Goal: Information Seeking & Learning: Learn about a topic

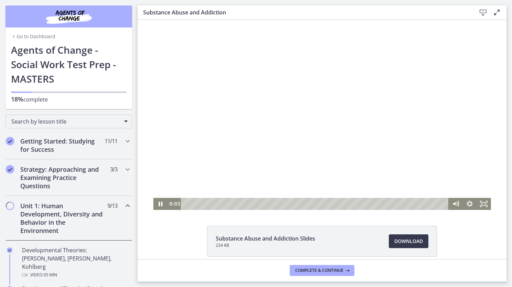
click at [332, 139] on div at bounding box center [321, 115] width 337 height 190
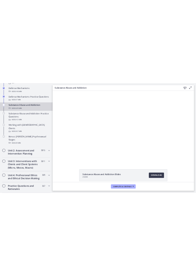
scroll to position [439, 0]
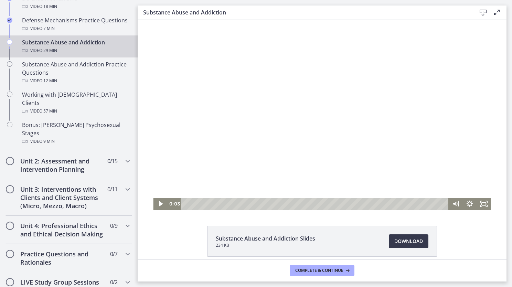
click at [201, 142] on div at bounding box center [321, 115] width 337 height 190
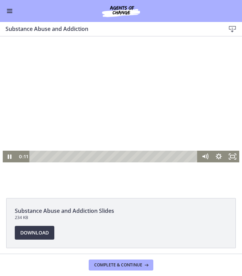
scroll to position [39, 0]
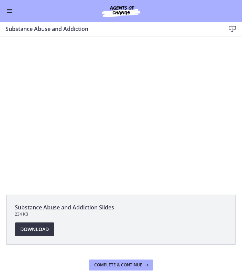
click at [28, 227] on span "Download Opens in a new window" at bounding box center [34, 230] width 29 height 8
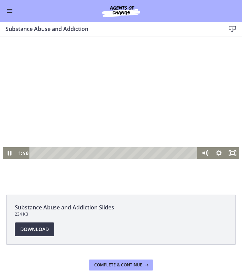
click at [129, 90] on div at bounding box center [121, 92] width 237 height 133
click at [75, 70] on div at bounding box center [121, 92] width 237 height 133
click at [101, 116] on div at bounding box center [121, 92] width 237 height 133
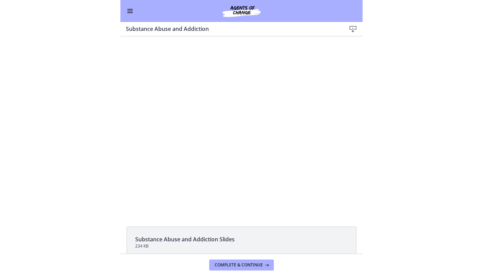
scroll to position [6, 0]
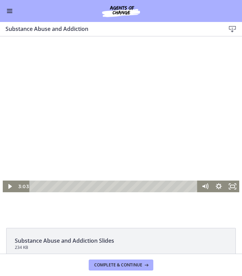
click at [138, 133] on div at bounding box center [121, 125] width 237 height 133
click at [94, 101] on div at bounding box center [121, 125] width 237 height 133
click at [114, 104] on div at bounding box center [121, 125] width 237 height 133
click at [141, 130] on div at bounding box center [121, 125] width 237 height 133
drag, startPoint x: 170, startPoint y: 79, endPoint x: 144, endPoint y: 85, distance: 26.1
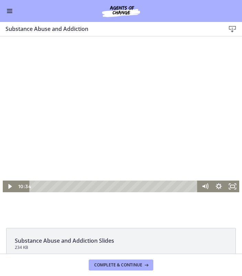
click at [144, 85] on div at bounding box center [121, 125] width 237 height 133
click at [96, 106] on div at bounding box center [121, 125] width 237 height 133
click at [92, 98] on div at bounding box center [121, 125] width 237 height 133
click at [131, 172] on div at bounding box center [121, 125] width 237 height 133
click at [93, 99] on div at bounding box center [121, 125] width 237 height 133
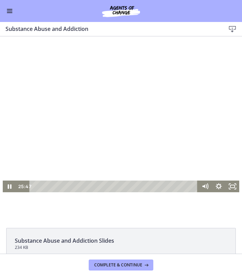
click at [122, 96] on div at bounding box center [121, 125] width 237 height 133
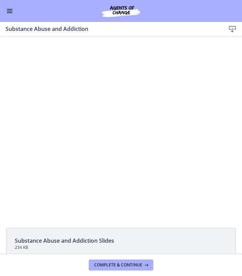
click at [122, 96] on div at bounding box center [121, 125] width 237 height 133
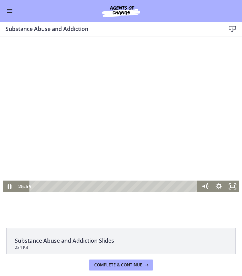
click at [122, 96] on div at bounding box center [121, 125] width 237 height 133
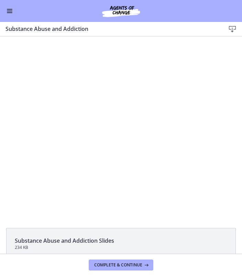
click at [125, 100] on div at bounding box center [121, 125] width 237 height 133
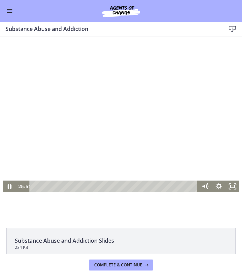
click at [176, 162] on div at bounding box center [121, 125] width 237 height 133
click at [146, 134] on div at bounding box center [121, 125] width 237 height 133
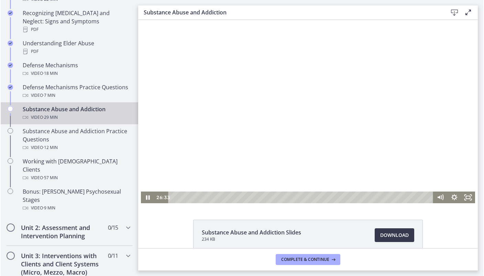
scroll to position [373, 0]
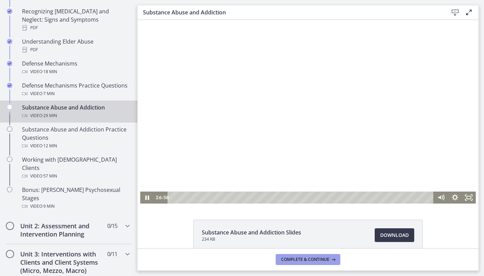
click at [323, 260] on span "Complete & continue" at bounding box center [305, 260] width 48 height 6
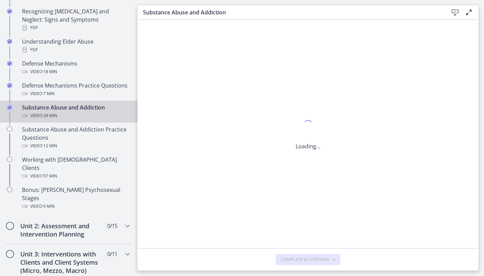
scroll to position [0, 0]
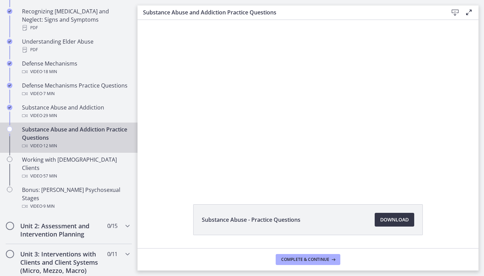
click at [383, 220] on span "Download Opens in a new window" at bounding box center [394, 220] width 29 height 8
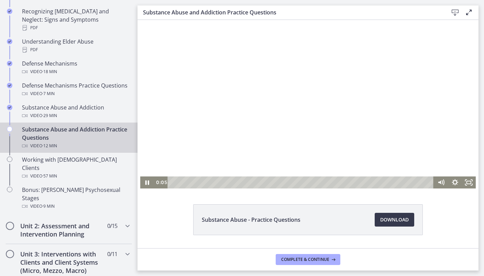
click at [248, 122] on div at bounding box center [308, 104] width 336 height 169
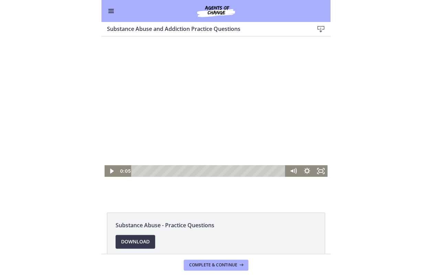
scroll to position [372, 0]
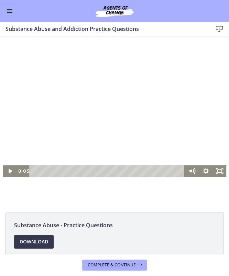
click at [89, 117] on div at bounding box center [115, 121] width 224 height 112
click at [134, 136] on div at bounding box center [115, 121] width 224 height 112
click at [130, 130] on div at bounding box center [115, 121] width 224 height 112
click at [137, 121] on div at bounding box center [115, 121] width 224 height 112
click at [154, 119] on div at bounding box center [115, 121] width 224 height 112
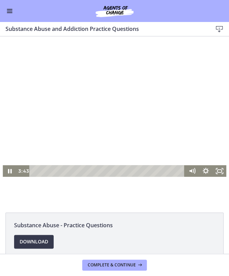
click at [129, 140] on div at bounding box center [115, 121] width 224 height 112
click at [143, 129] on div at bounding box center [115, 121] width 224 height 112
click at [85, 119] on div at bounding box center [115, 121] width 224 height 112
click at [84, 142] on div at bounding box center [115, 121] width 224 height 112
click at [116, 114] on div at bounding box center [115, 121] width 224 height 112
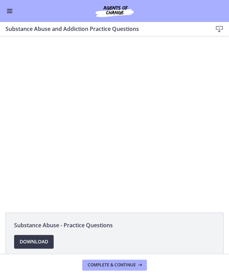
click at [116, 114] on div at bounding box center [115, 121] width 224 height 112
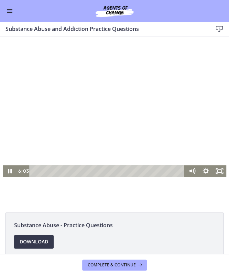
click at [132, 114] on div at bounding box center [115, 121] width 224 height 112
click at [129, 118] on div at bounding box center [115, 121] width 224 height 112
click at [112, 124] on div at bounding box center [115, 121] width 224 height 112
click at [171, 152] on div at bounding box center [115, 121] width 224 height 112
click at [177, 145] on div at bounding box center [115, 121] width 224 height 112
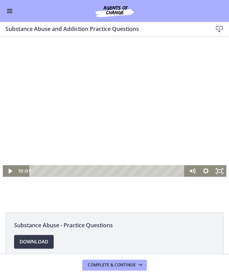
click at [154, 133] on div at bounding box center [115, 121] width 224 height 112
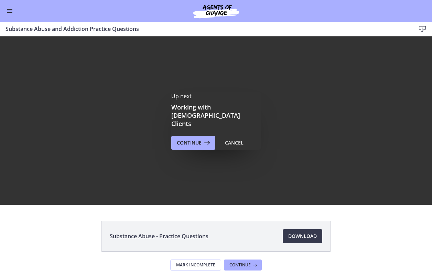
scroll to position [0, 0]
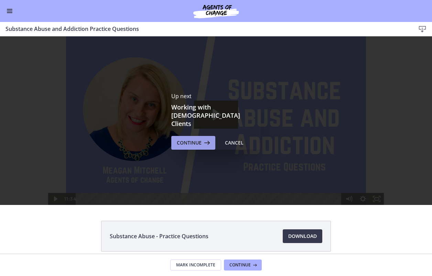
click at [189, 136] on button "Continue" at bounding box center [193, 143] width 44 height 14
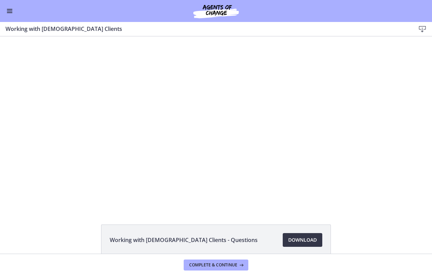
click at [305, 239] on span "Download Opens in a new window" at bounding box center [302, 240] width 29 height 8
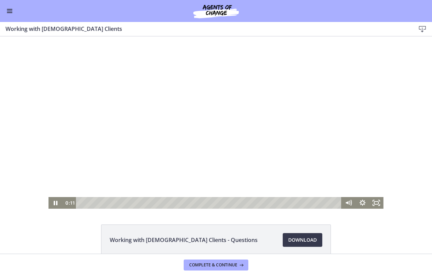
click at [150, 128] on div at bounding box center [215, 122] width 335 height 173
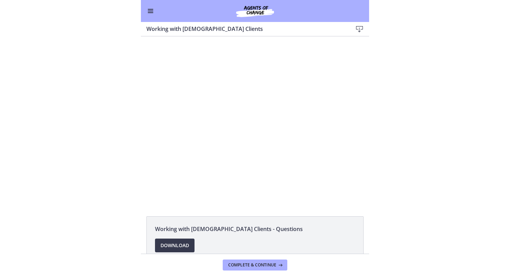
scroll to position [372, 0]
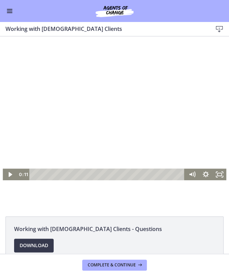
click at [73, 145] on div at bounding box center [115, 122] width 224 height 115
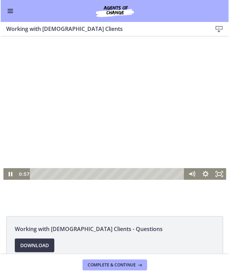
scroll to position [371, 0]
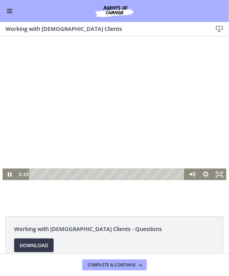
click at [113, 118] on div at bounding box center [114, 123] width 224 height 116
click at [166, 128] on div at bounding box center [114, 123] width 224 height 116
click at [108, 128] on div at bounding box center [114, 123] width 224 height 116
click at [154, 133] on div at bounding box center [114, 123] width 224 height 116
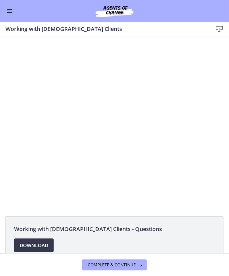
scroll to position [371, 0]
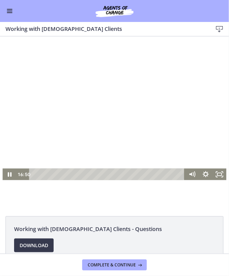
click at [79, 116] on div at bounding box center [114, 123] width 224 height 116
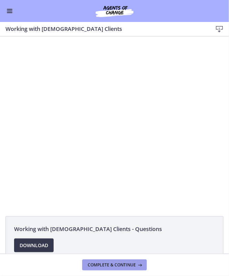
click at [133, 261] on button "Complete & continue" at bounding box center [114, 265] width 65 height 11
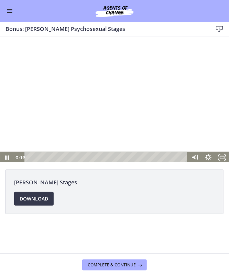
click at [96, 110] on div at bounding box center [114, 99] width 229 height 129
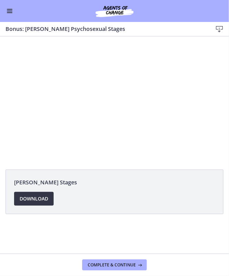
click at [34, 200] on span "Download Opens in a new window" at bounding box center [34, 199] width 29 height 8
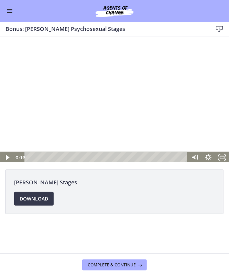
click at [93, 85] on div at bounding box center [114, 99] width 229 height 129
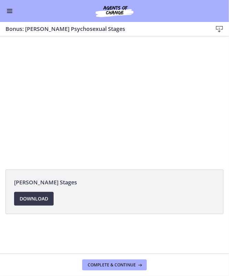
click at [94, 193] on li "Freud's Stages Download Opens in a new window" at bounding box center [115, 192] width 218 height 45
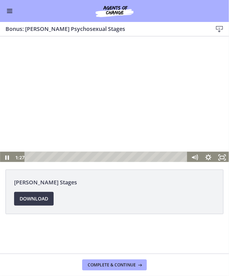
click at [113, 143] on div at bounding box center [114, 99] width 229 height 129
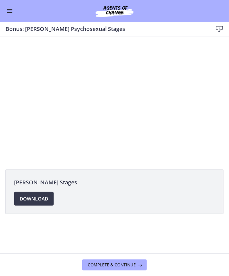
click at [113, 143] on div at bounding box center [114, 99] width 229 height 129
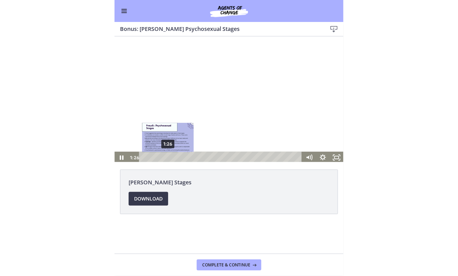
scroll to position [1, 0]
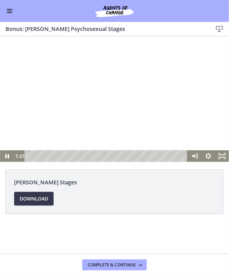
click at [88, 107] on div at bounding box center [114, 97] width 229 height 129
click at [68, 96] on div at bounding box center [114, 97] width 229 height 129
click at [78, 115] on div at bounding box center [114, 97] width 229 height 129
click at [89, 118] on div at bounding box center [114, 97] width 229 height 129
click at [107, 128] on div at bounding box center [114, 97] width 229 height 129
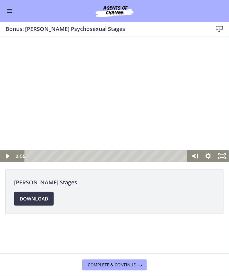
click at [82, 131] on div at bounding box center [114, 97] width 229 height 129
click at [124, 104] on div at bounding box center [114, 97] width 229 height 129
click at [109, 110] on div at bounding box center [114, 97] width 229 height 129
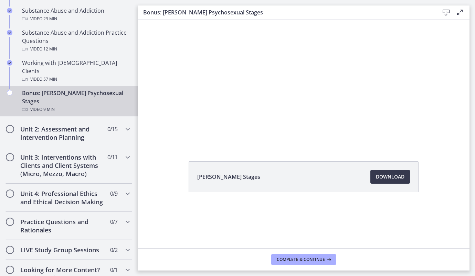
scroll to position [475, 0]
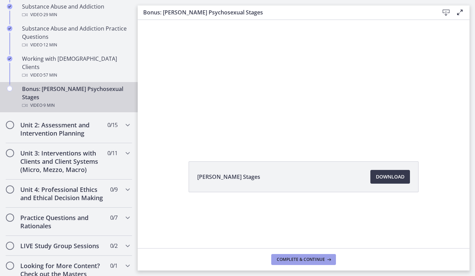
click at [229, 261] on span "Complete & continue" at bounding box center [300, 260] width 48 height 6
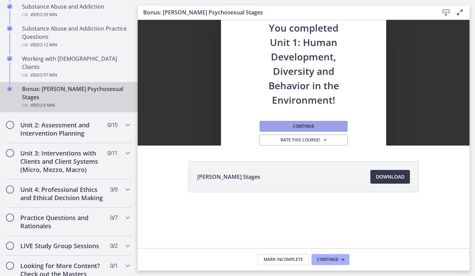
click at [229, 127] on button "Continue" at bounding box center [303, 126] width 88 height 11
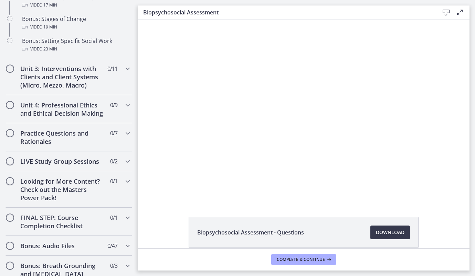
scroll to position [630, 0]
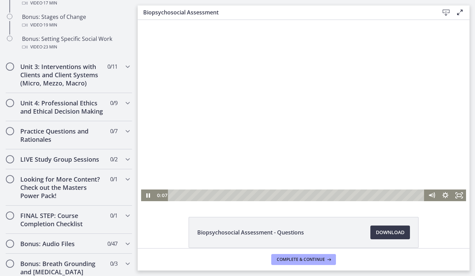
click at [229, 135] on div at bounding box center [303, 111] width 325 height 182
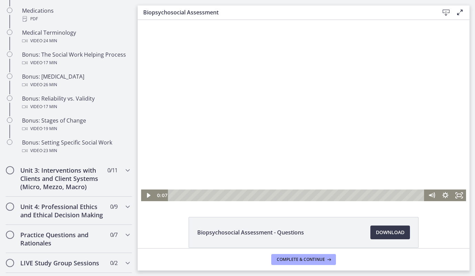
scroll to position [524, 0]
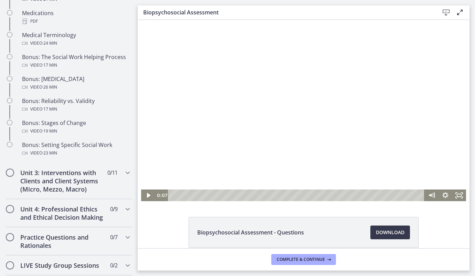
click at [229, 184] on div at bounding box center [303, 111] width 325 height 182
click at [229, 163] on div at bounding box center [303, 111] width 325 height 182
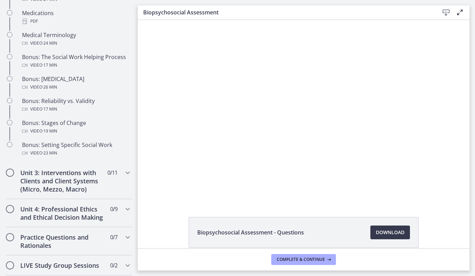
click at [229, 163] on div at bounding box center [303, 111] width 325 height 182
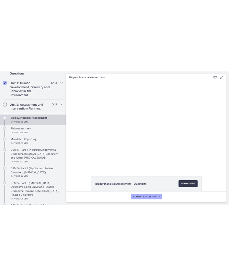
scroll to position [169, 0]
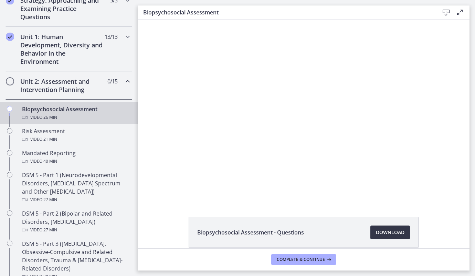
click at [229, 235] on span "Download Opens in a new window" at bounding box center [390, 233] width 29 height 8
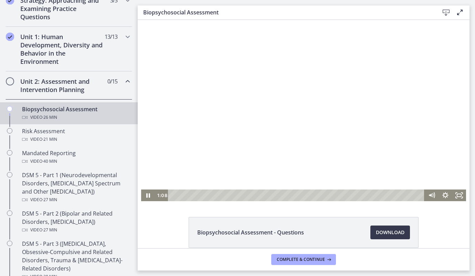
click at [229, 105] on div at bounding box center [303, 111] width 325 height 182
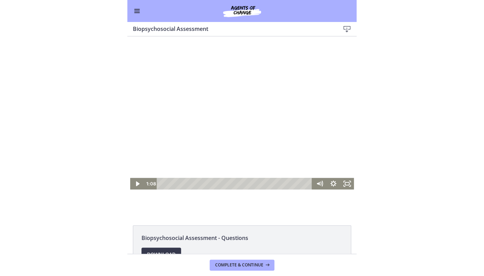
scroll to position [167, 0]
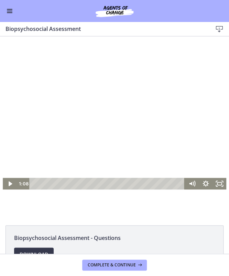
click at [122, 128] on div at bounding box center [115, 127] width 224 height 125
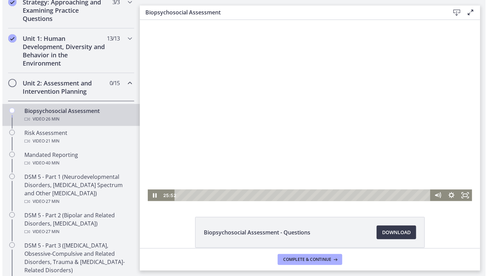
scroll to position [168, 0]
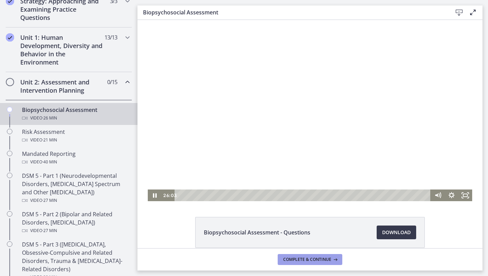
click at [229, 262] on span "Complete & continue" at bounding box center [307, 260] width 48 height 6
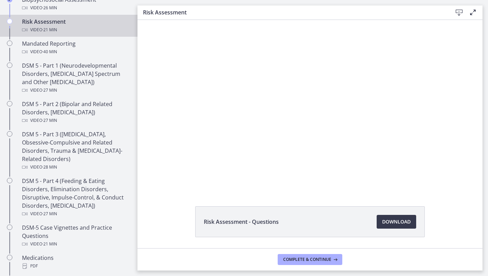
scroll to position [274, 0]
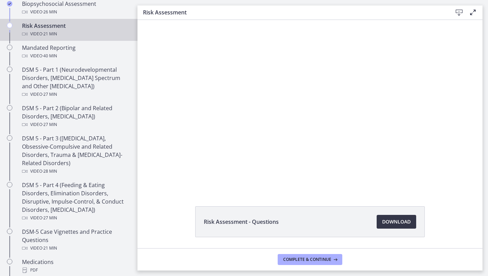
click at [229, 220] on span "Download Opens in a new window" at bounding box center [396, 222] width 29 height 8
click at [229, 256] on button "Complete & continue" at bounding box center [310, 259] width 65 height 11
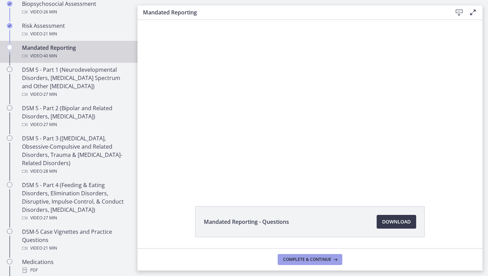
click at [229, 260] on span "Complete & continue" at bounding box center [307, 260] width 48 height 6
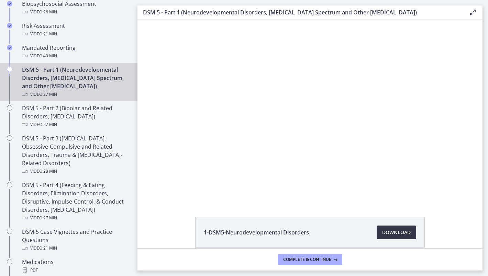
click at [229, 235] on span "Download Opens in a new window" at bounding box center [396, 233] width 29 height 8
click at [229, 257] on span "Complete & continue" at bounding box center [307, 260] width 48 height 6
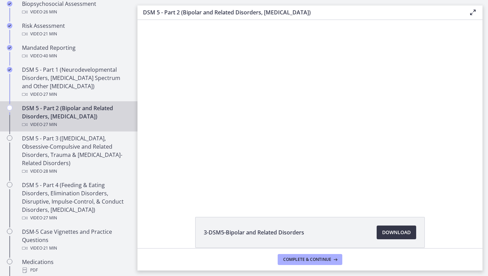
click at [229, 235] on span "Download Opens in a new window" at bounding box center [396, 233] width 29 height 8
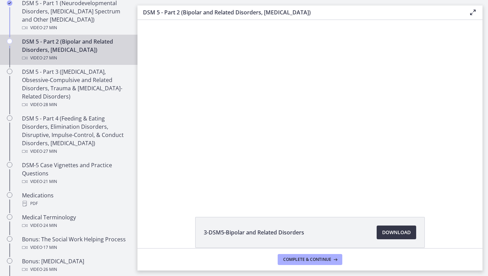
scroll to position [343, 0]
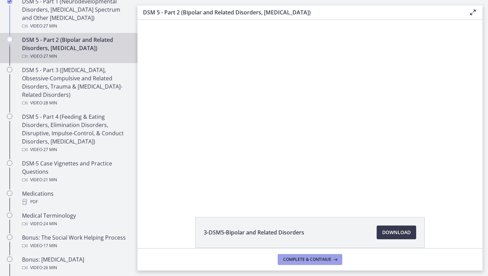
click at [229, 261] on span "Complete & continue" at bounding box center [307, 260] width 48 height 6
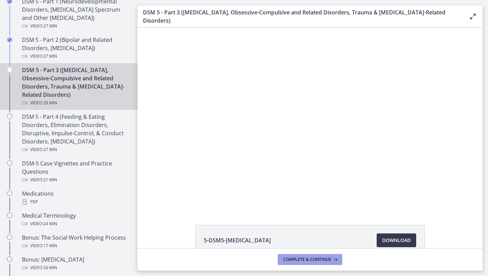
click at [229, 261] on span "Complete & continue" at bounding box center [307, 260] width 48 height 6
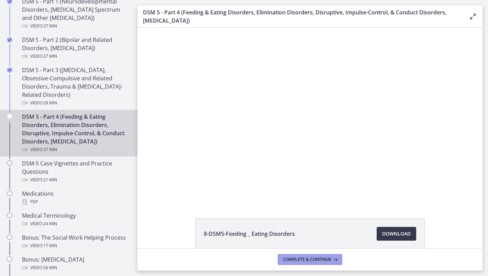
click at [229, 261] on span "Complete & continue" at bounding box center [307, 260] width 48 height 6
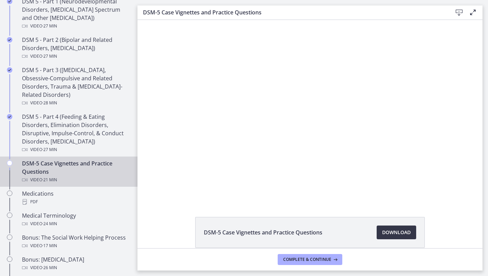
click at [229, 231] on span "Download Opens in a new window" at bounding box center [396, 233] width 29 height 8
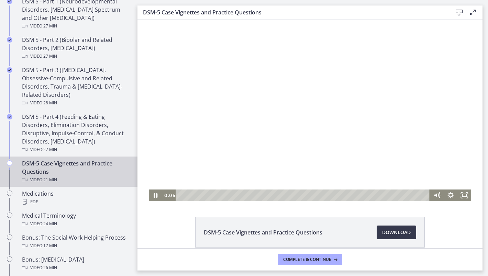
drag, startPoint x: 233, startPoint y: 31, endPoint x: 213, endPoint y: 122, distance: 92.6
click at [213, 122] on div at bounding box center [310, 111] width 323 height 182
click at [229, 150] on div at bounding box center [310, 111] width 323 height 182
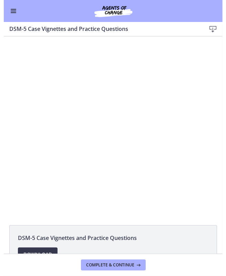
scroll to position [349, 0]
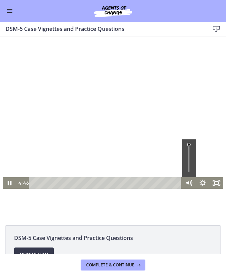
click at [96, 135] on div at bounding box center [113, 127] width 220 height 124
click at [123, 122] on div at bounding box center [113, 127] width 220 height 124
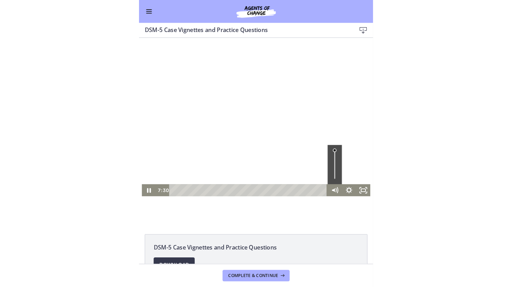
scroll to position [349, 0]
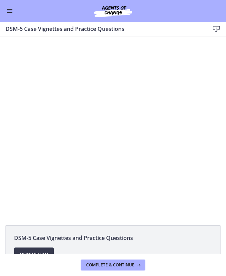
click at [147, 44] on div "Click for sound @keyframes VOLUME_SMALL_WAVE_FLASH { 0% { opacity: 0; } 33% { o…" at bounding box center [113, 127] width 226 height 182
click at [125, 264] on span "Complete & continue" at bounding box center [110, 266] width 48 height 6
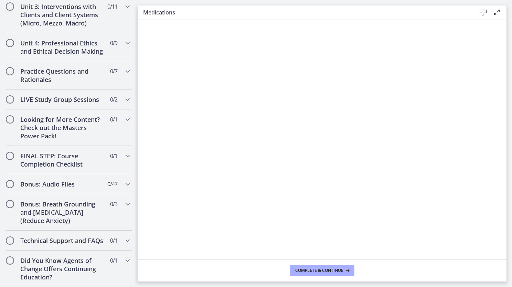
scroll to position [713, 0]
